Goal: Task Accomplishment & Management: Use online tool/utility

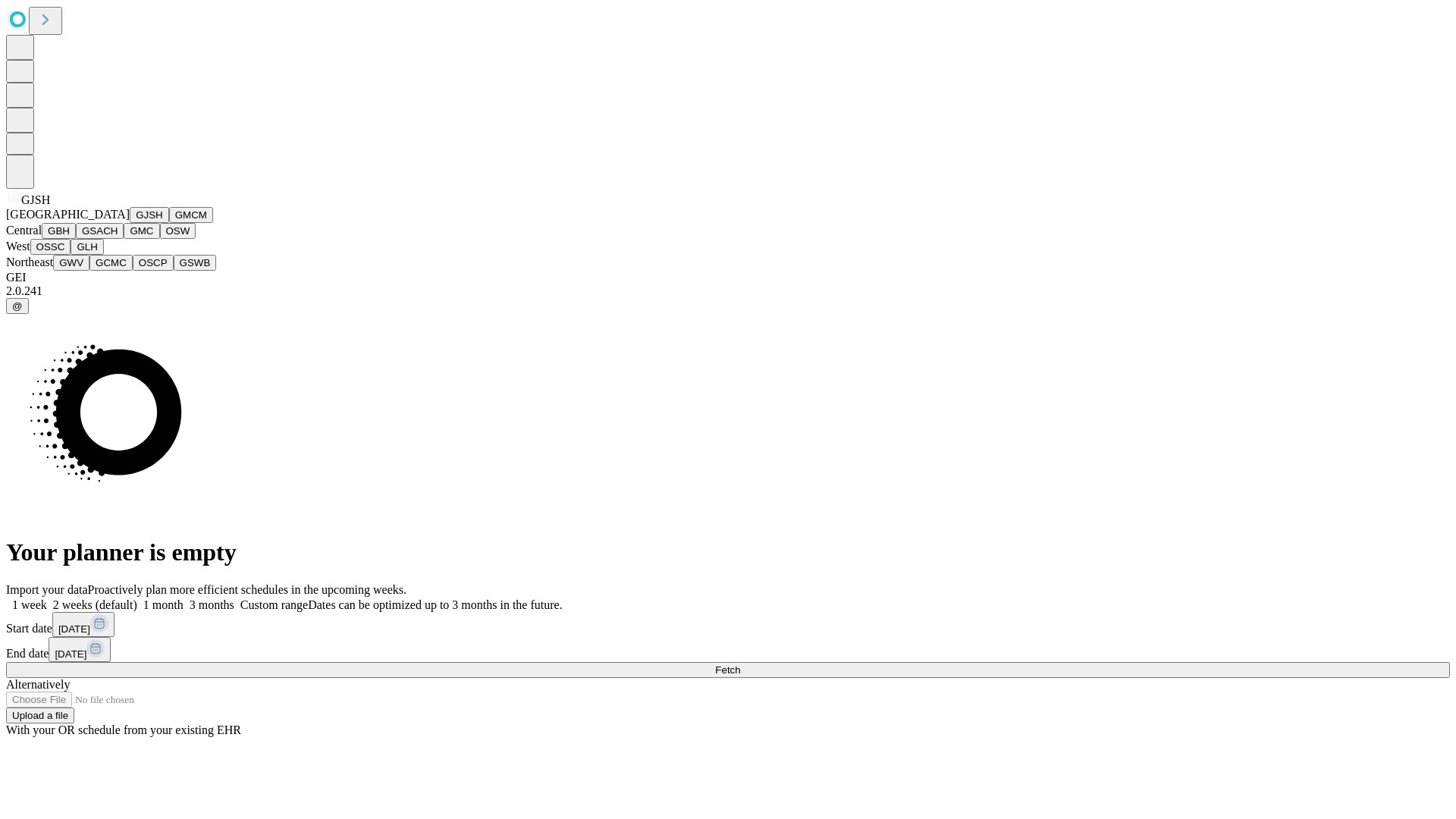
click at [129, 223] on button "GJSH" at bounding box center [149, 215] width 39 height 16
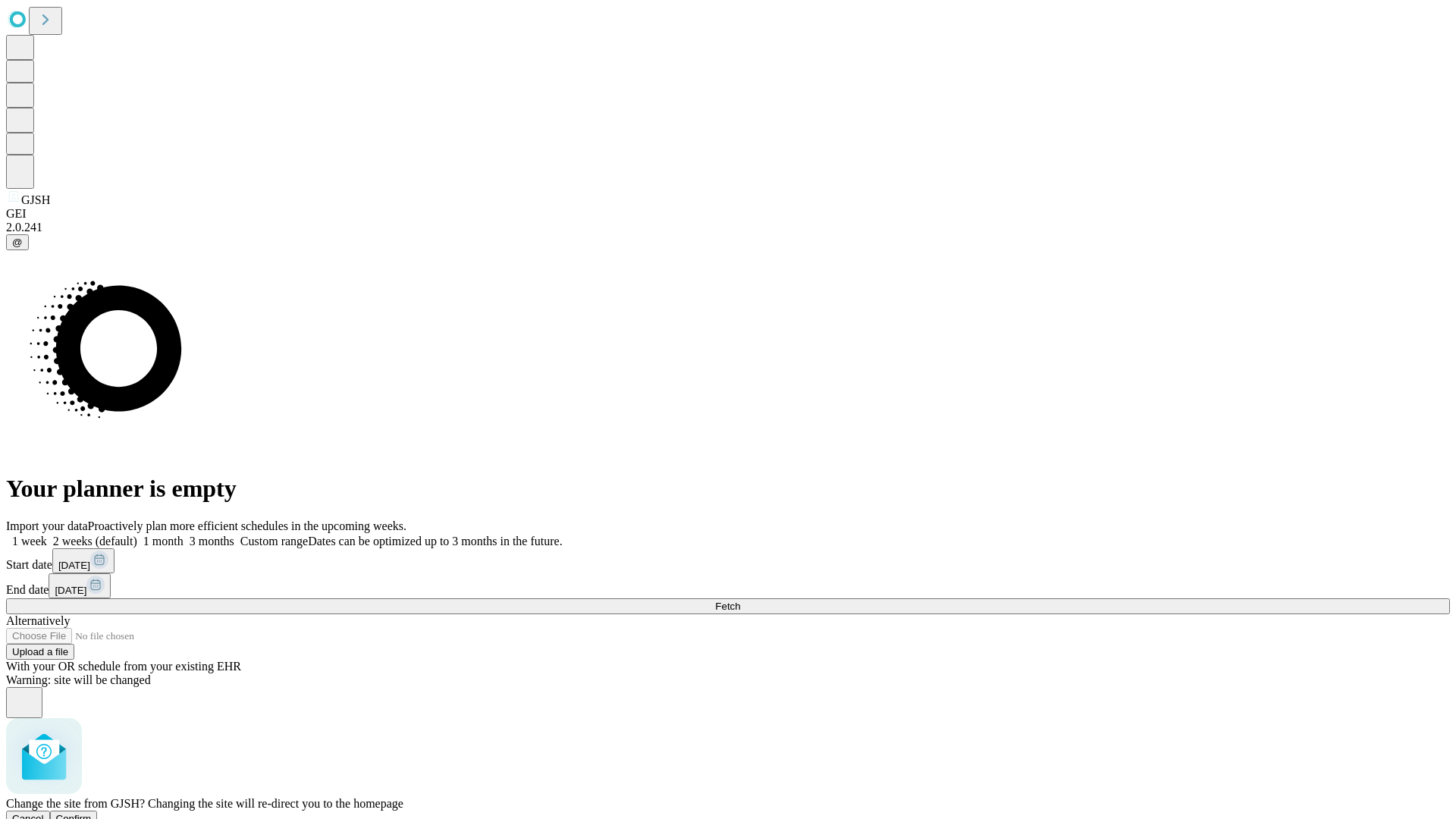
click at [92, 813] on span "Confirm" at bounding box center [74, 818] width 35 height 12
click at [183, 535] on label "1 month" at bounding box center [160, 541] width 46 height 13
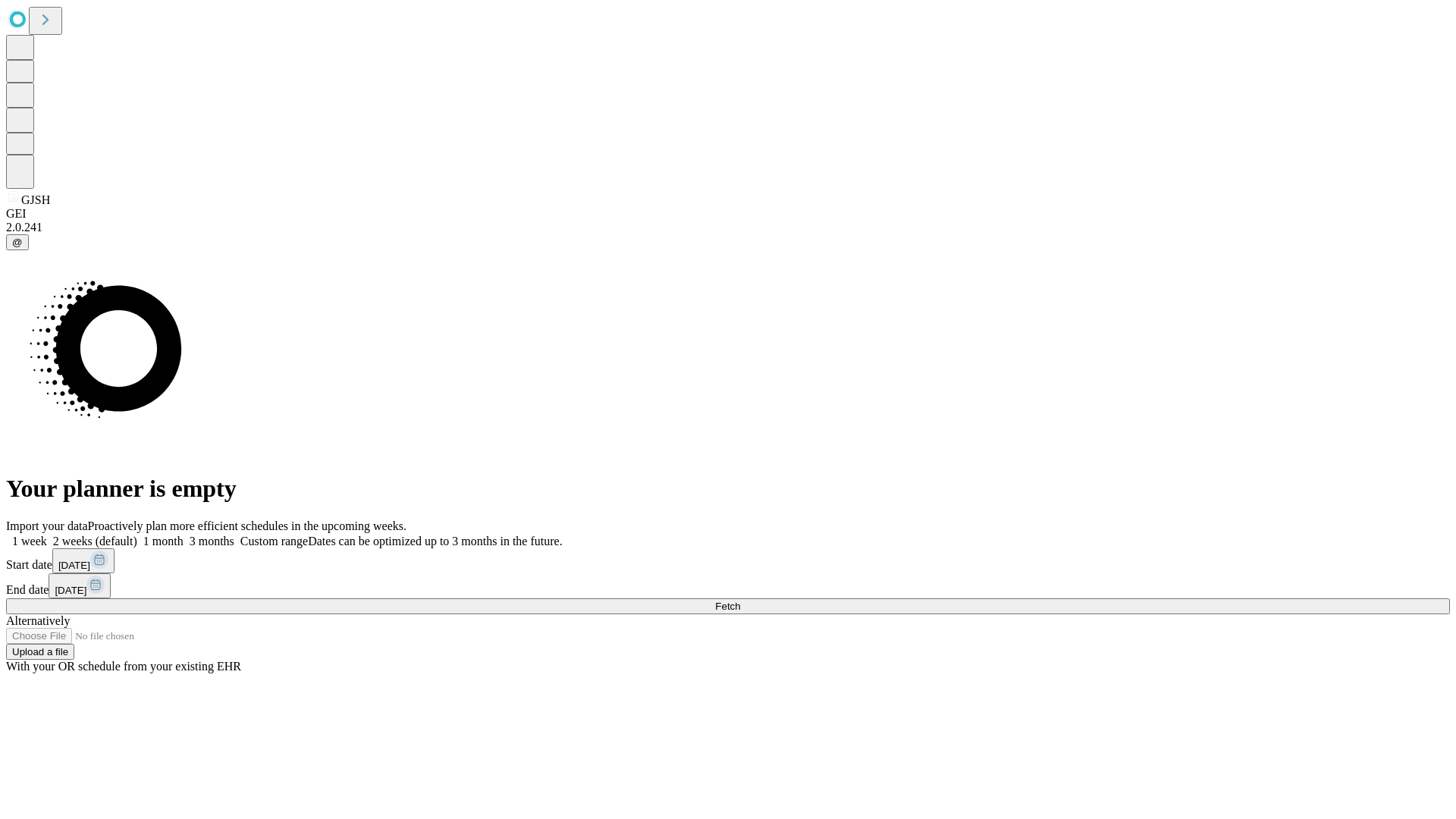
click at [740, 601] on span "Fetch" at bounding box center [727, 606] width 25 height 12
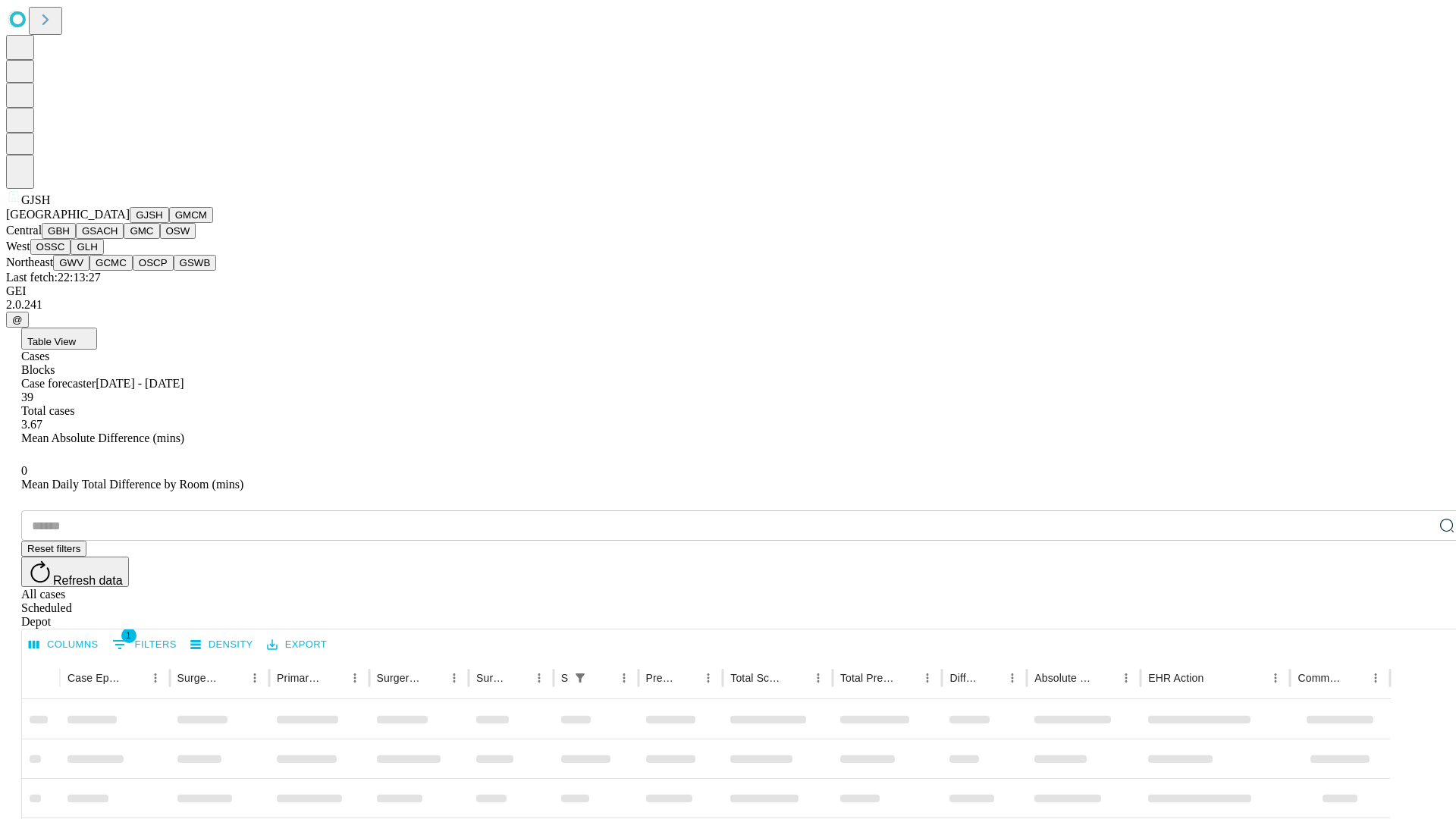
click at [169, 223] on button "GMCM" at bounding box center [191, 215] width 44 height 16
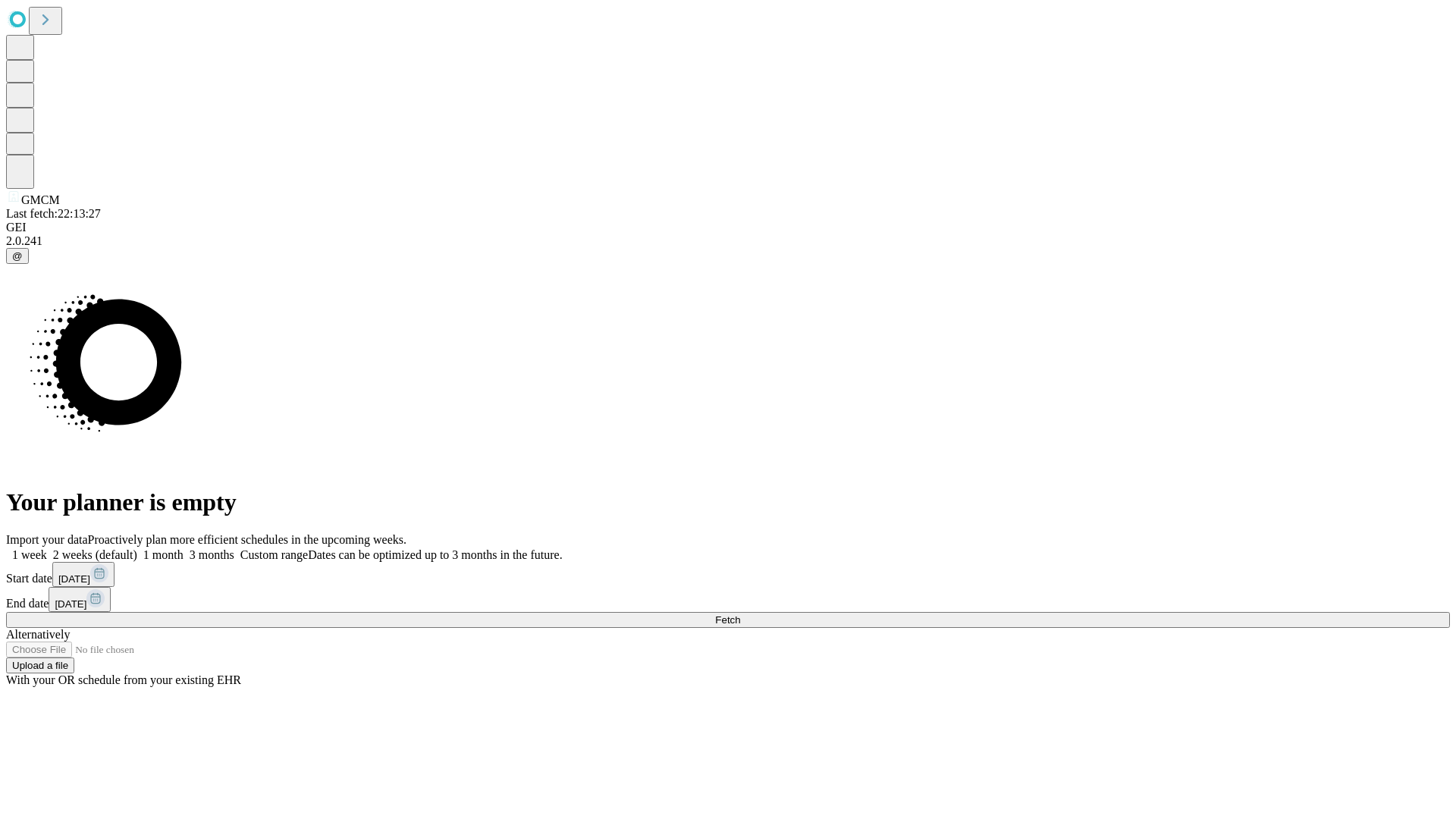
click at [183, 549] on label "1 month" at bounding box center [160, 555] width 46 height 13
click at [740, 614] on span "Fetch" at bounding box center [727, 619] width 25 height 12
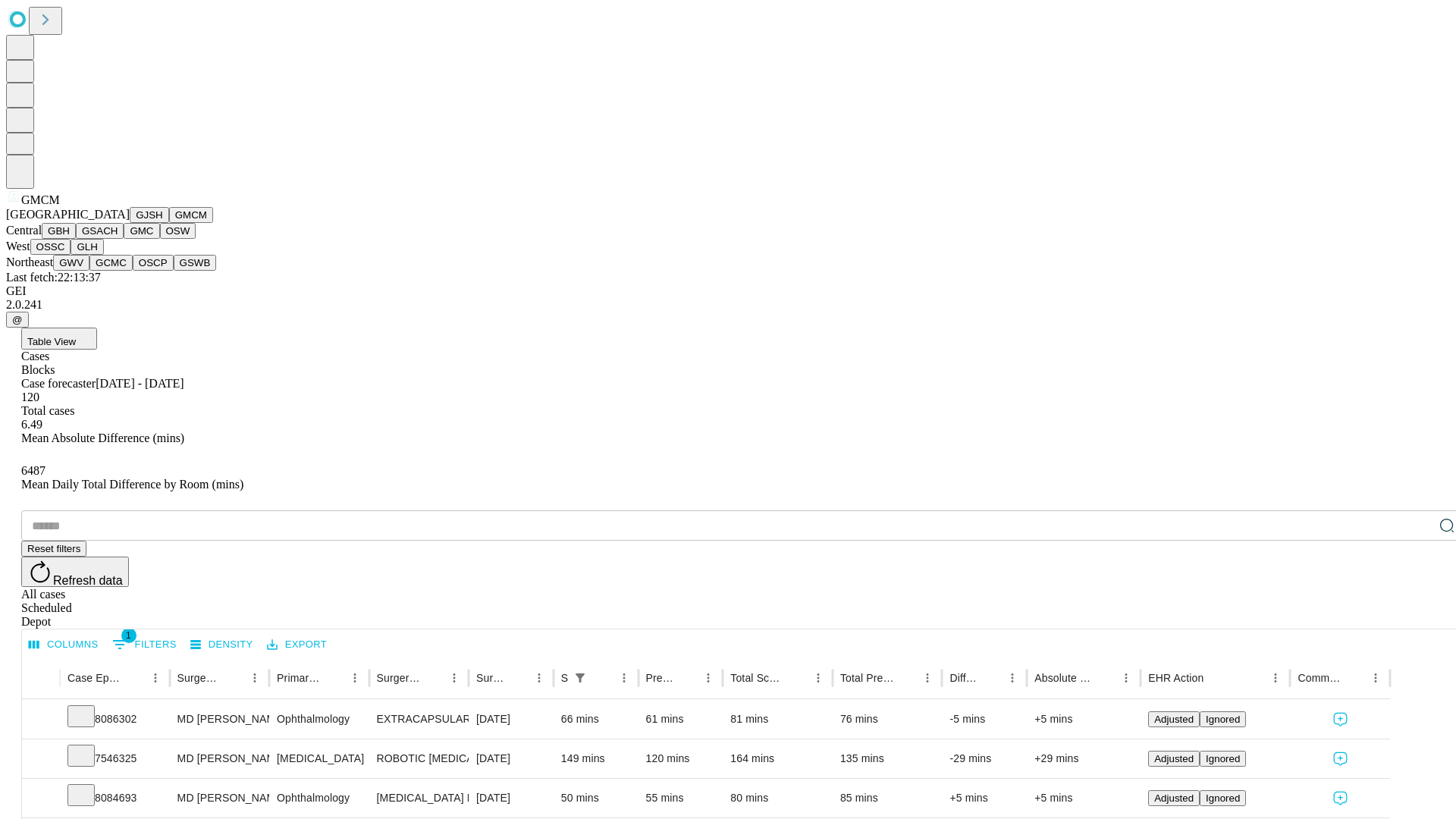
click at [75, 239] on button "GBH" at bounding box center [59, 230] width 34 height 16
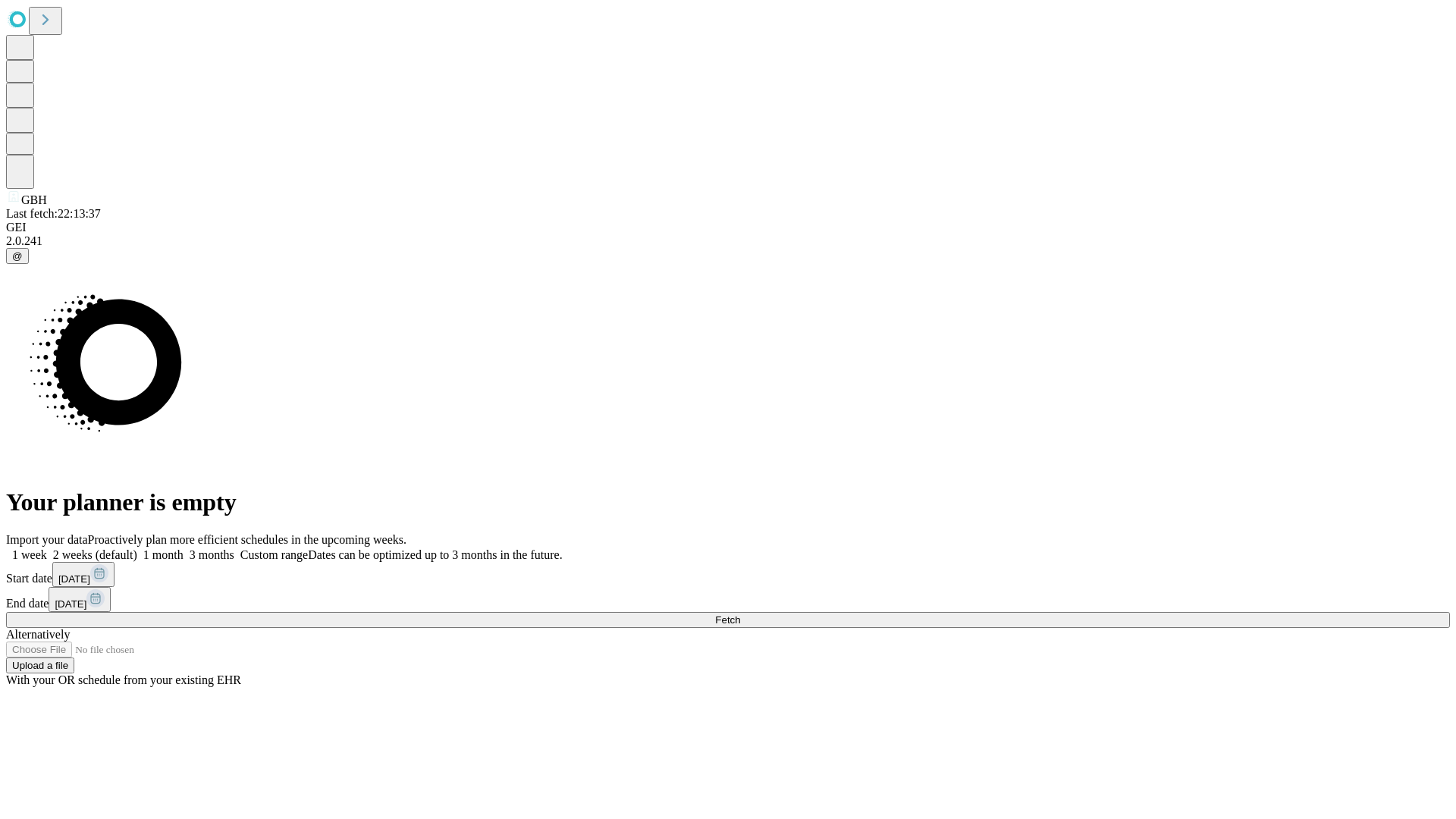
click at [183, 549] on label "1 month" at bounding box center [160, 555] width 46 height 13
click at [740, 614] on span "Fetch" at bounding box center [727, 619] width 25 height 12
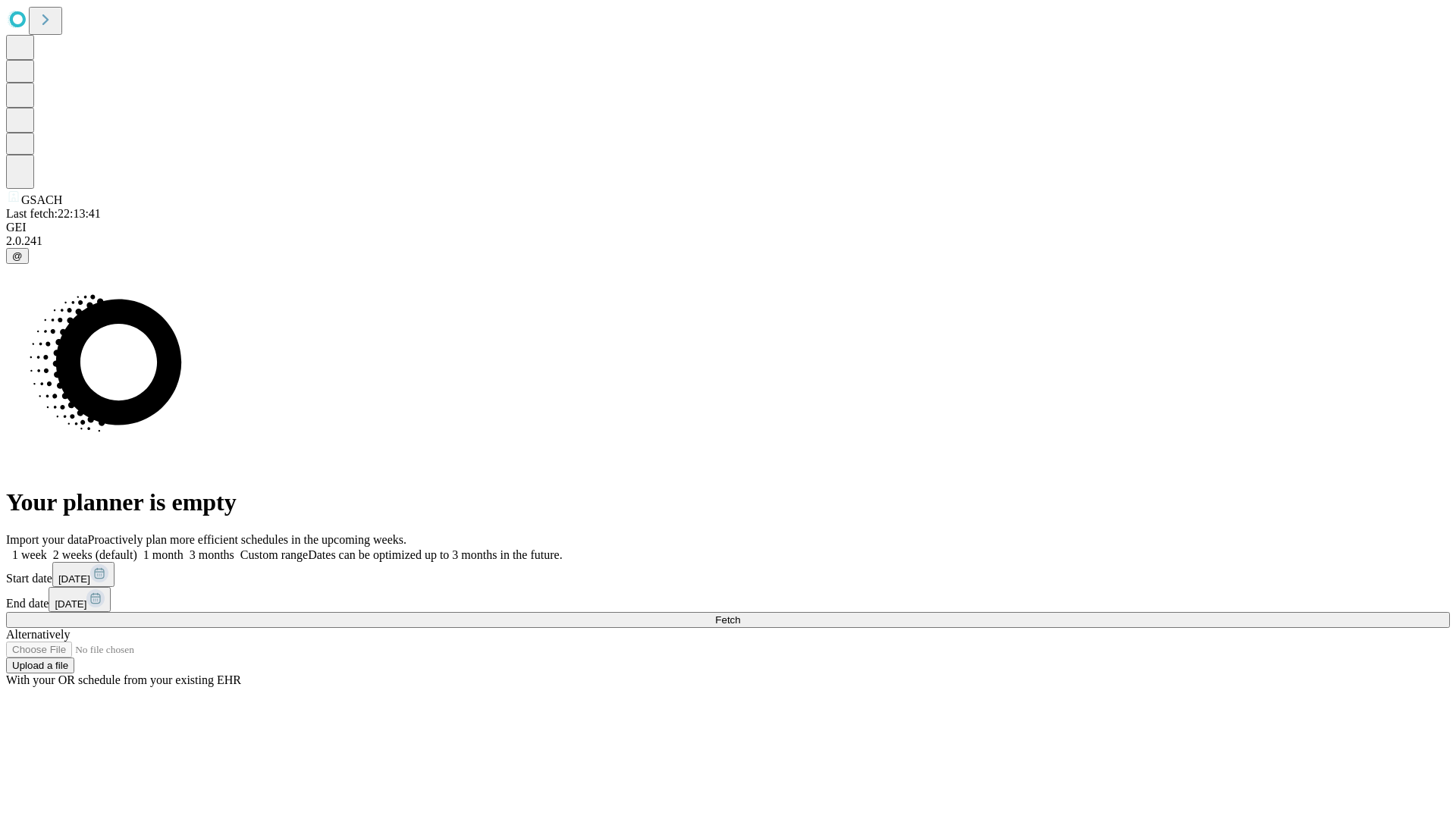
click at [183, 549] on label "1 month" at bounding box center [160, 555] width 46 height 13
click at [740, 614] on span "Fetch" at bounding box center [727, 619] width 25 height 12
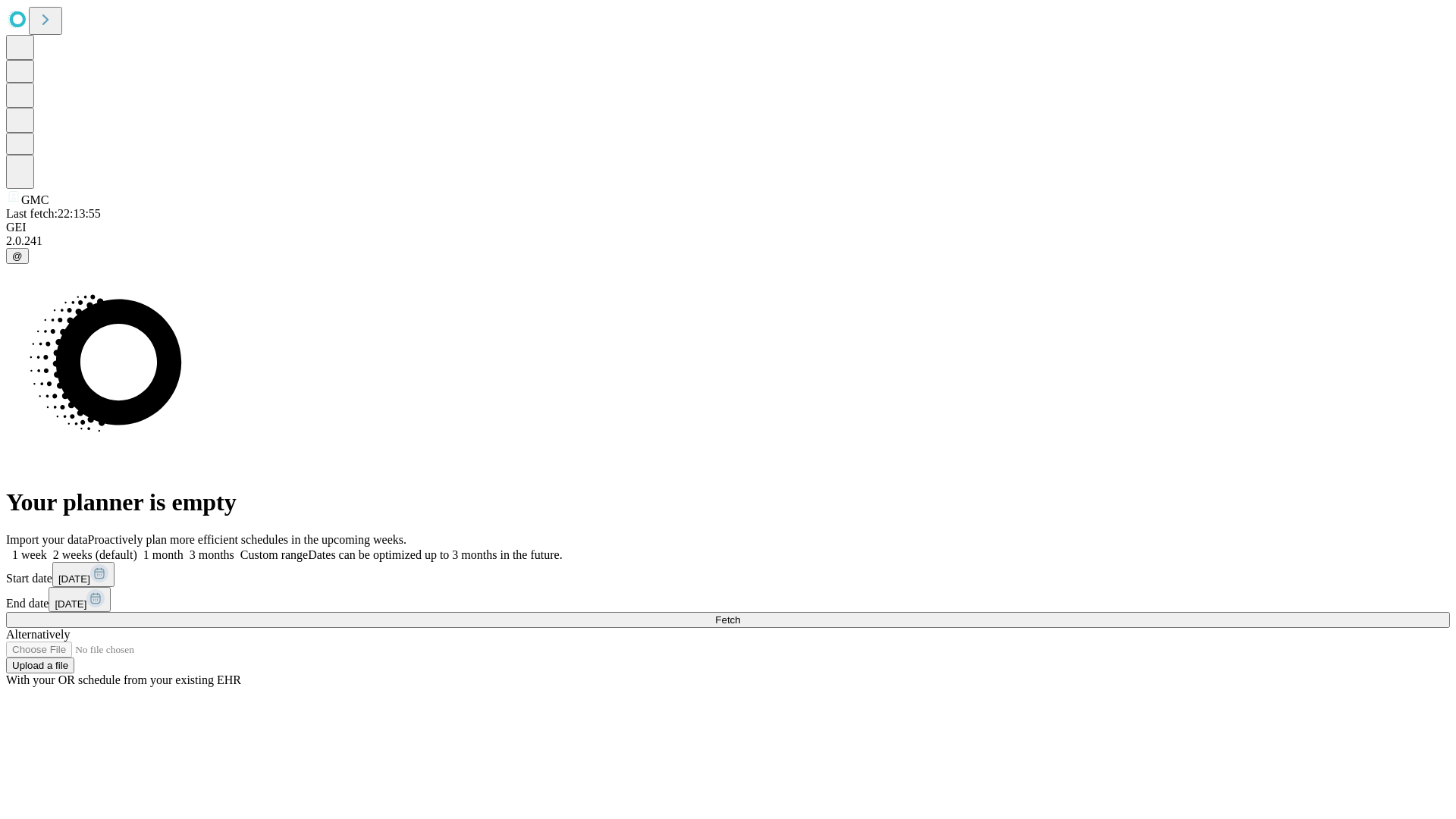
click at [740, 614] on span "Fetch" at bounding box center [727, 619] width 25 height 12
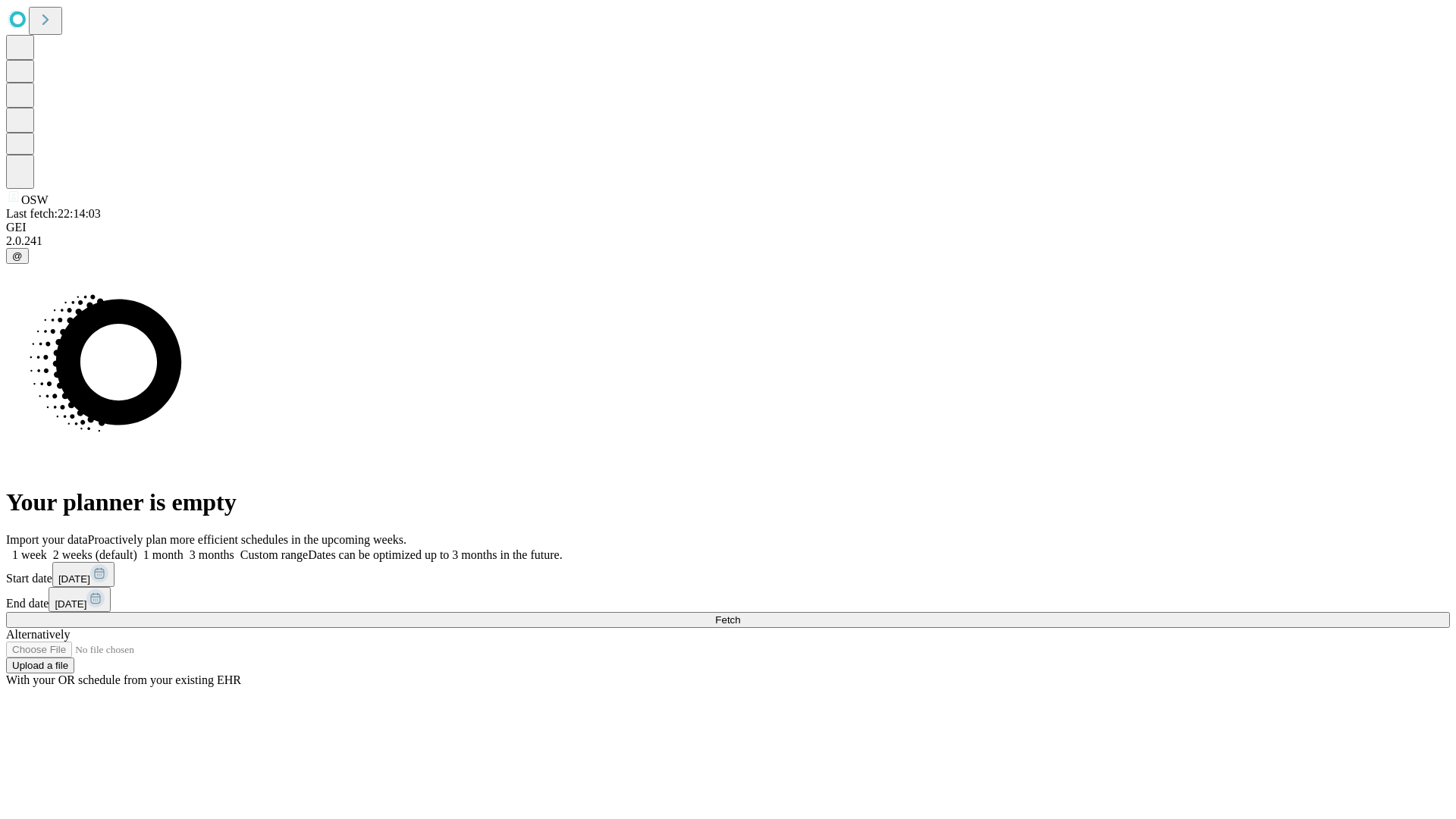
click at [183, 549] on label "1 month" at bounding box center [160, 555] width 46 height 13
click at [740, 614] on span "Fetch" at bounding box center [727, 619] width 25 height 12
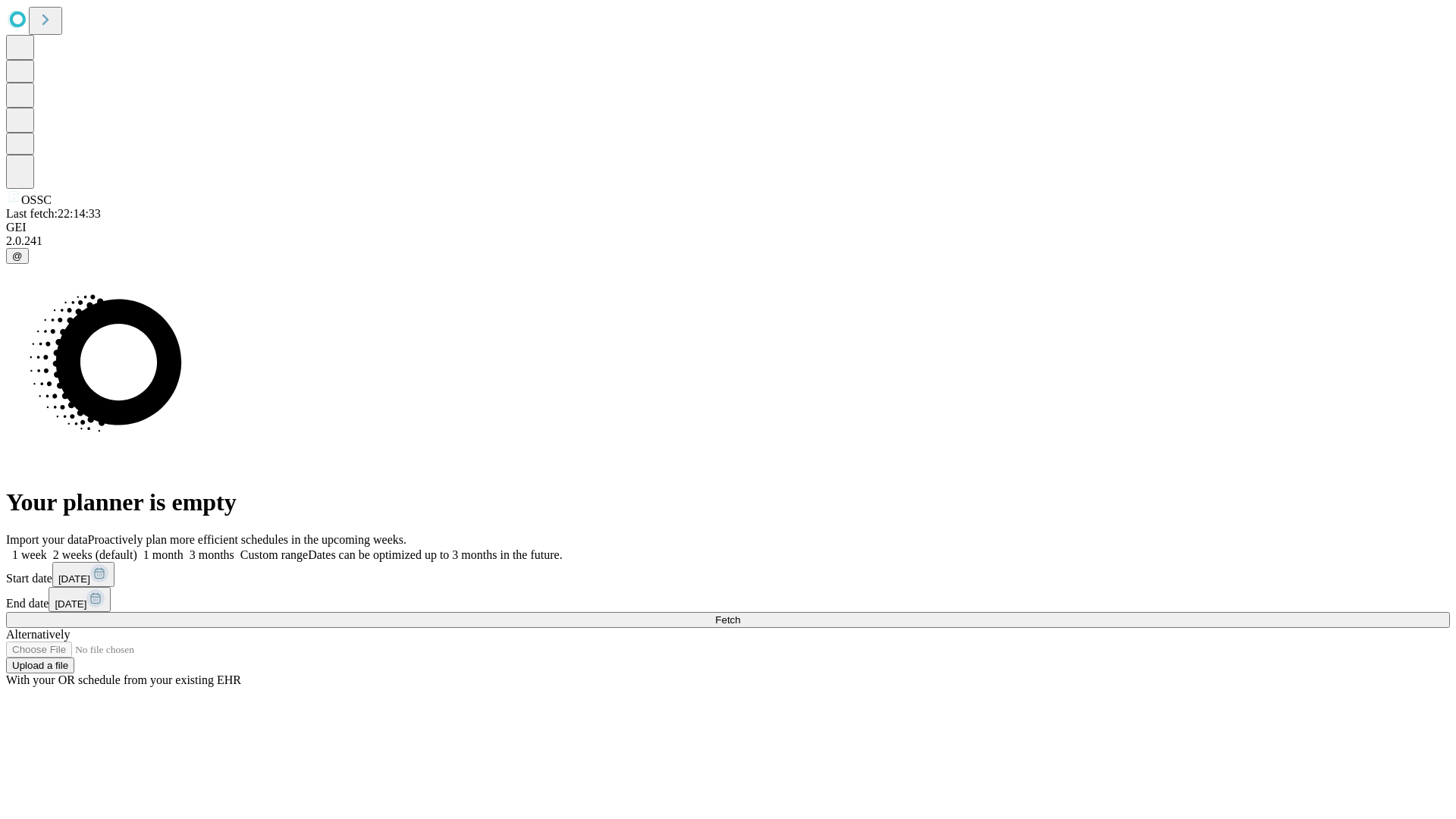
click at [183, 549] on label "1 month" at bounding box center [160, 555] width 46 height 13
click at [740, 614] on span "Fetch" at bounding box center [727, 619] width 25 height 12
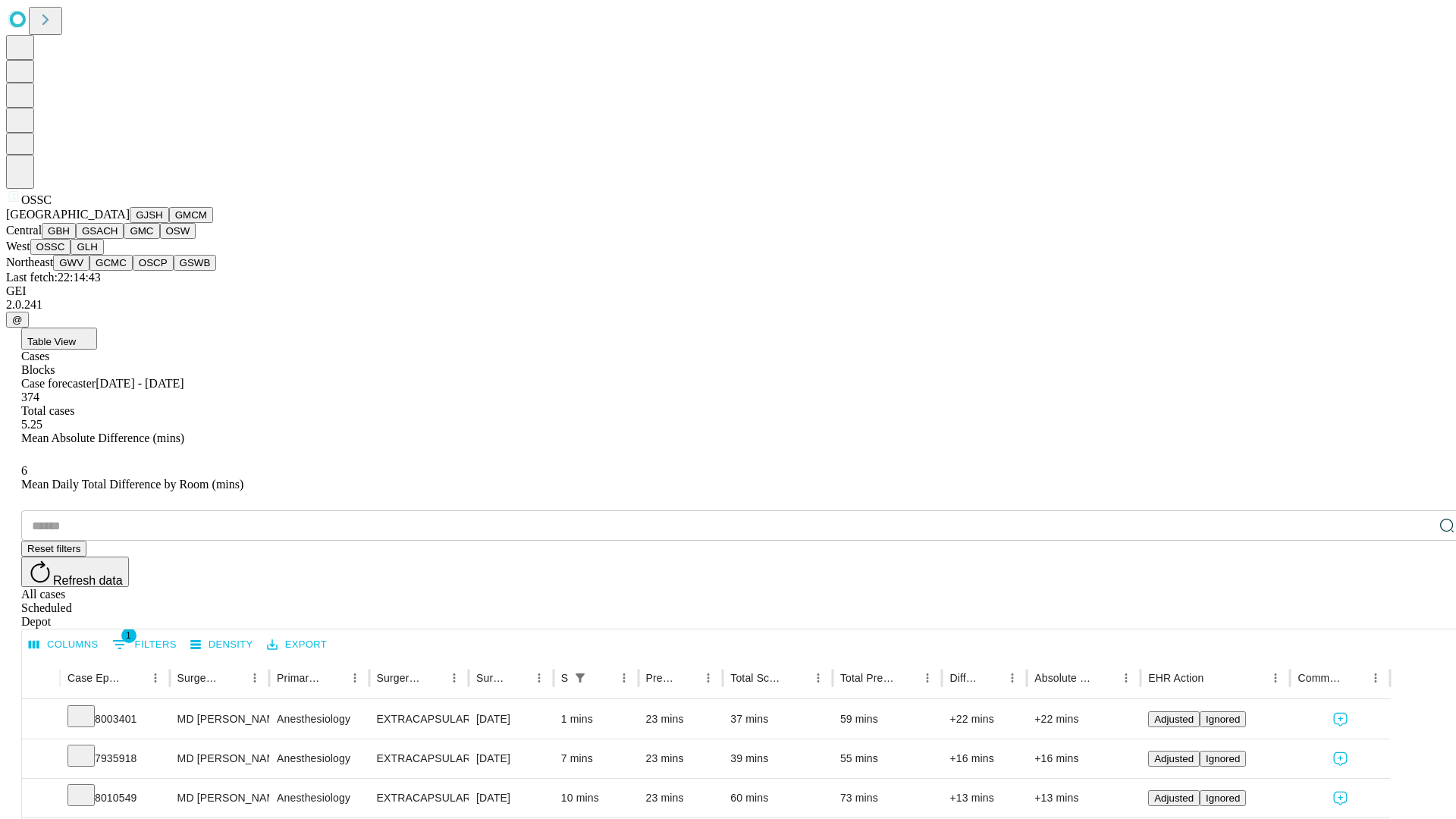
click at [103, 255] on button "GLH" at bounding box center [87, 247] width 32 height 16
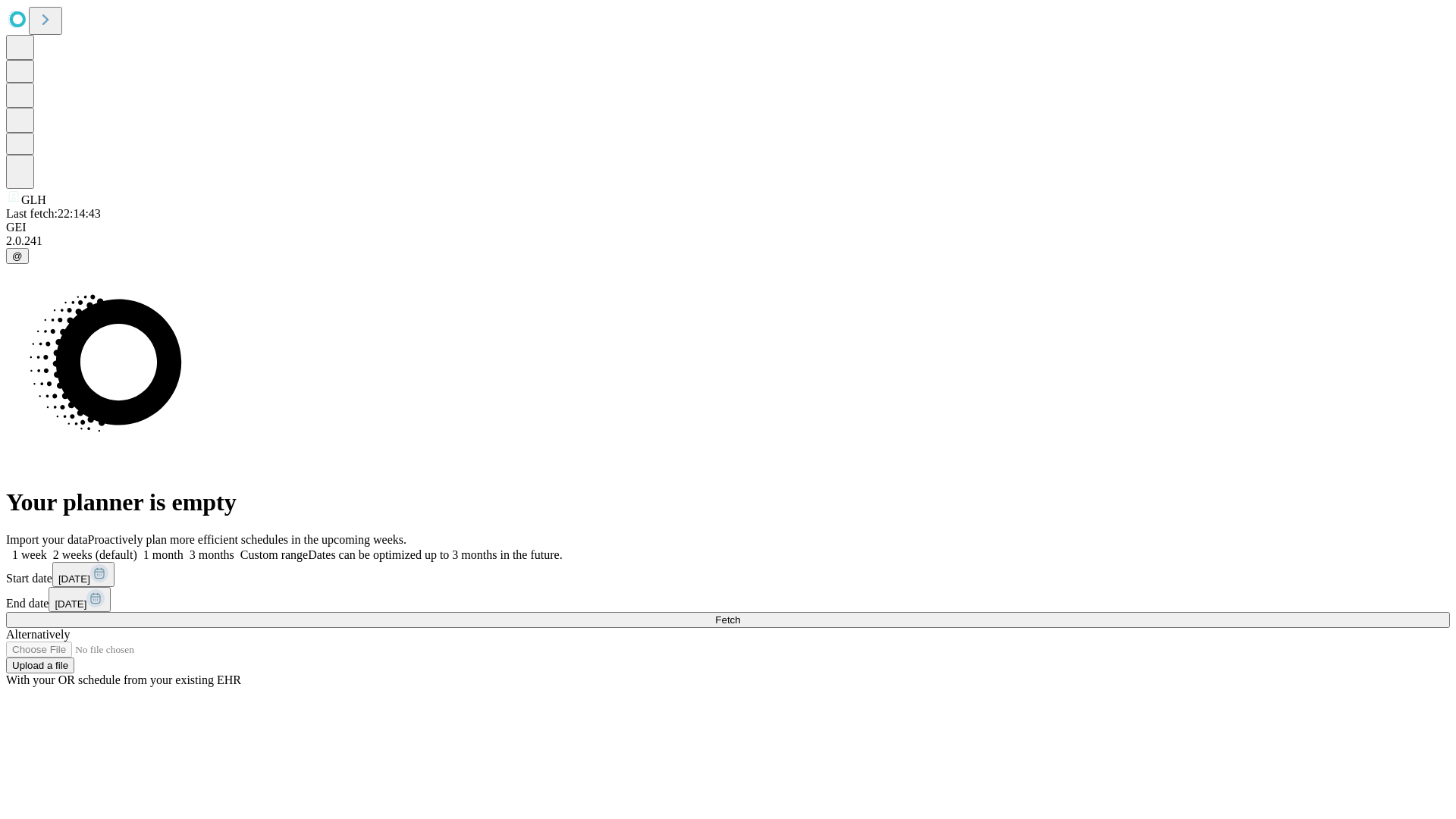
click at [183, 549] on label "1 month" at bounding box center [160, 555] width 46 height 13
click at [740, 614] on span "Fetch" at bounding box center [727, 619] width 25 height 12
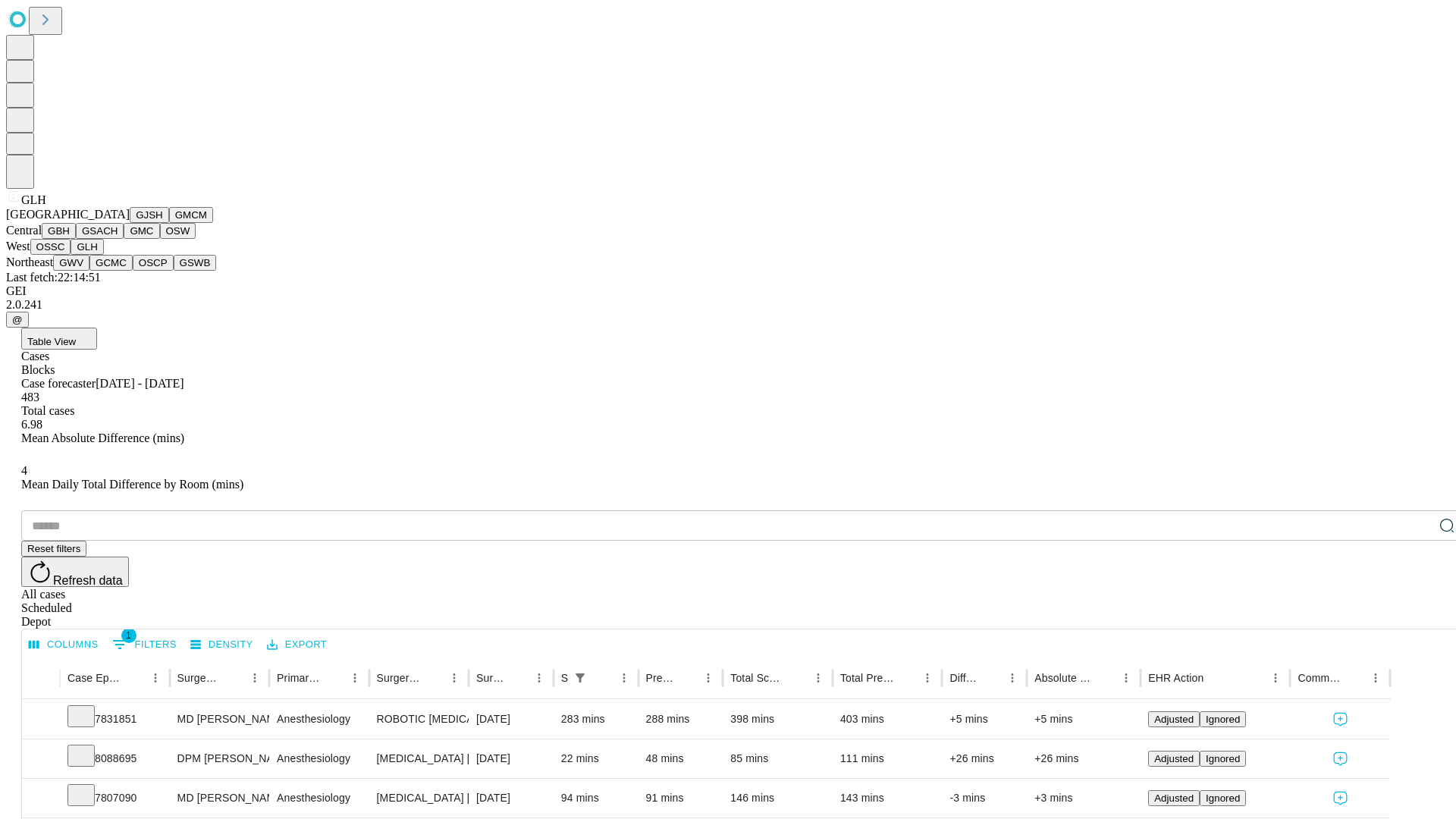
click at [89, 270] on button "GWV" at bounding box center [71, 263] width 36 height 16
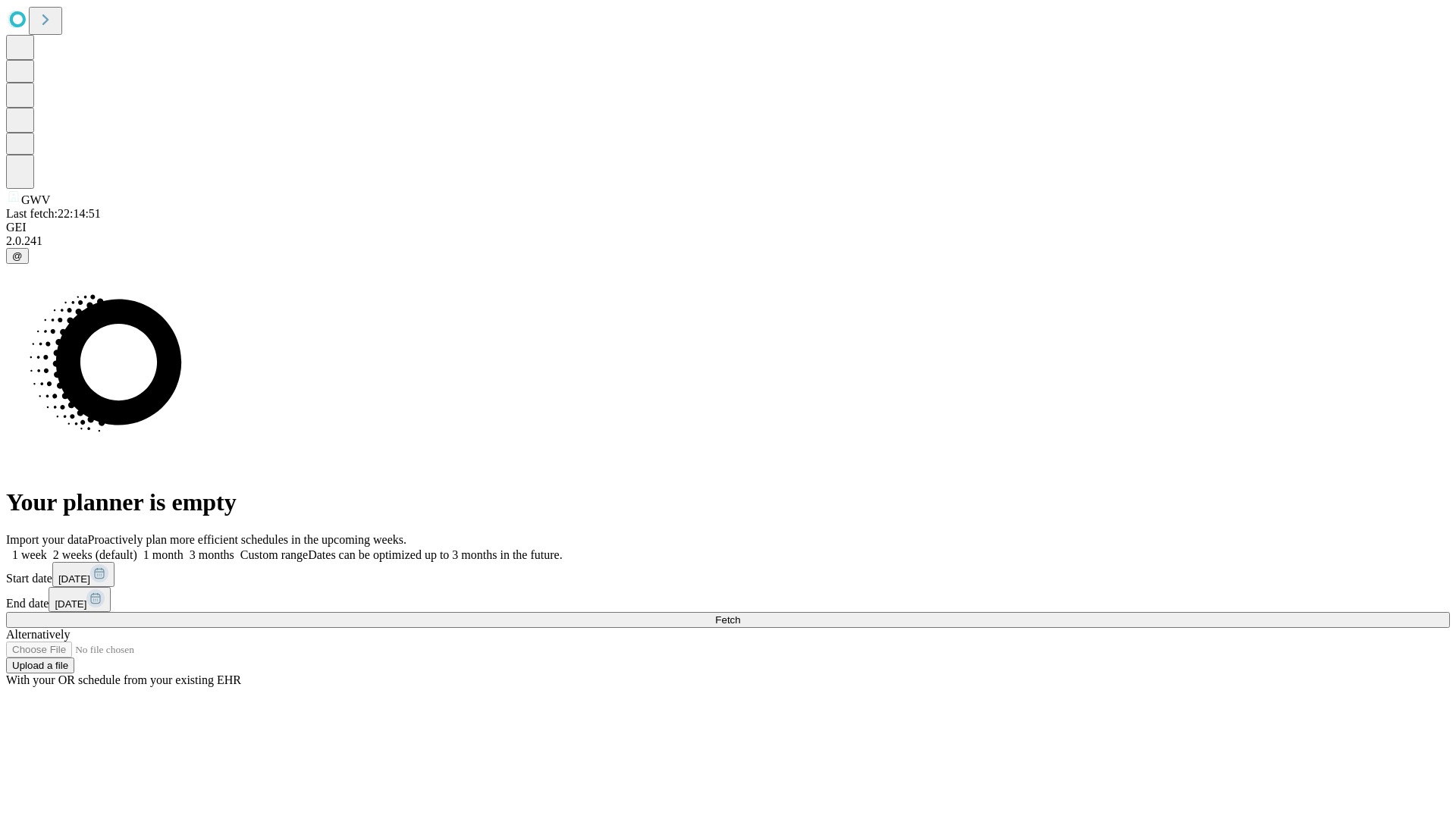
click at [183, 549] on label "1 month" at bounding box center [160, 555] width 46 height 13
click at [740, 614] on span "Fetch" at bounding box center [727, 619] width 25 height 12
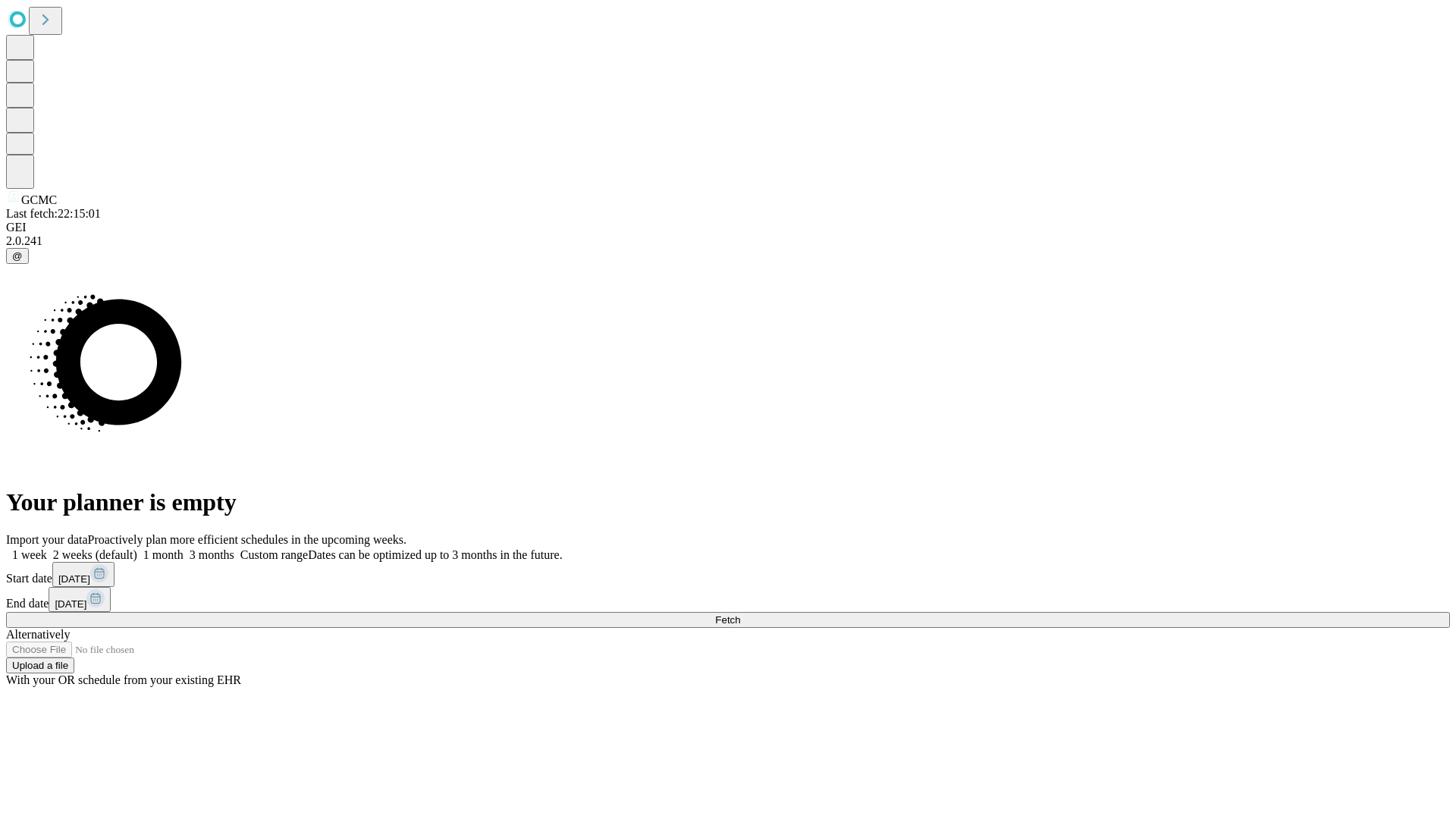
click at [183, 549] on label "1 month" at bounding box center [160, 555] width 46 height 13
click at [740, 614] on span "Fetch" at bounding box center [727, 619] width 25 height 12
